Goal: Task Accomplishment & Management: Use online tool/utility

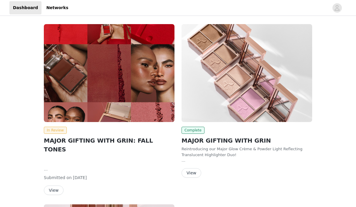
click at [58, 185] on button "View" at bounding box center [54, 189] width 20 height 9
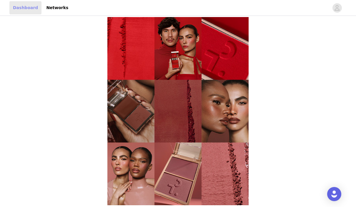
click at [31, 9] on link "Dashboard" at bounding box center [25, 7] width 32 height 13
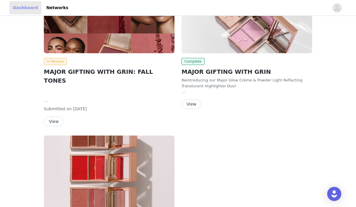
scroll to position [61, 0]
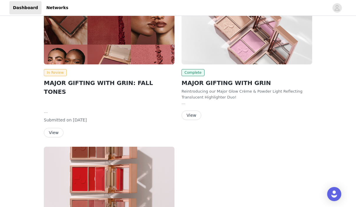
click at [195, 114] on button "View" at bounding box center [191, 115] width 20 height 9
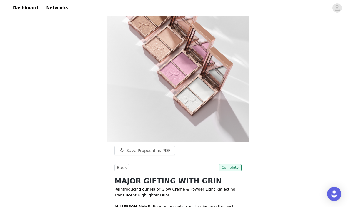
scroll to position [95, 0]
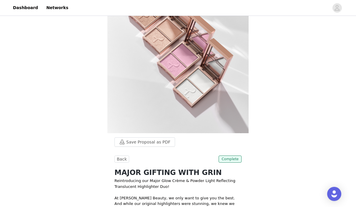
click at [176, 178] on p "Reintroducing our Major Glow Crème & Powder Light Reflecting Translucent Highli…" at bounding box center [177, 183] width 127 height 11
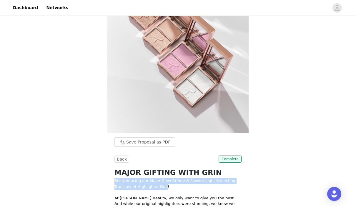
copy p "Reintroducing our Major Glow Crème & Powder Light Reflecting Translucent Highli…"
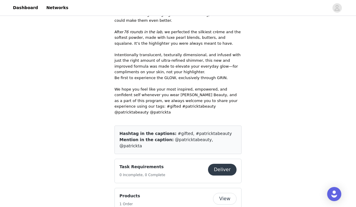
scroll to position [287, 0]
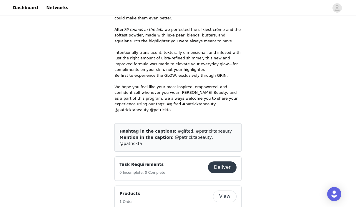
click at [228, 190] on button "View" at bounding box center [225, 196] width 24 height 12
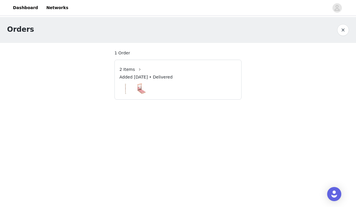
click at [195, 79] on div "Added [DATE] • Delivered" at bounding box center [177, 78] width 117 height 9
click at [129, 69] on span "2 Items" at bounding box center [127, 69] width 16 height 6
click at [126, 93] on img at bounding box center [125, 89] width 12 height 12
click at [153, 85] on div at bounding box center [177, 89] width 117 height 12
click at [27, 7] on link "Dashboard" at bounding box center [25, 7] width 32 height 13
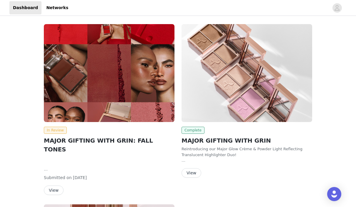
click at [198, 132] on span "Complete" at bounding box center [192, 130] width 23 height 7
click at [200, 171] on button "View" at bounding box center [191, 172] width 20 height 9
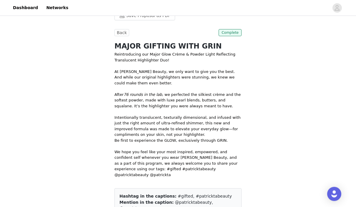
scroll to position [222, 0]
